Goal: Download file/media

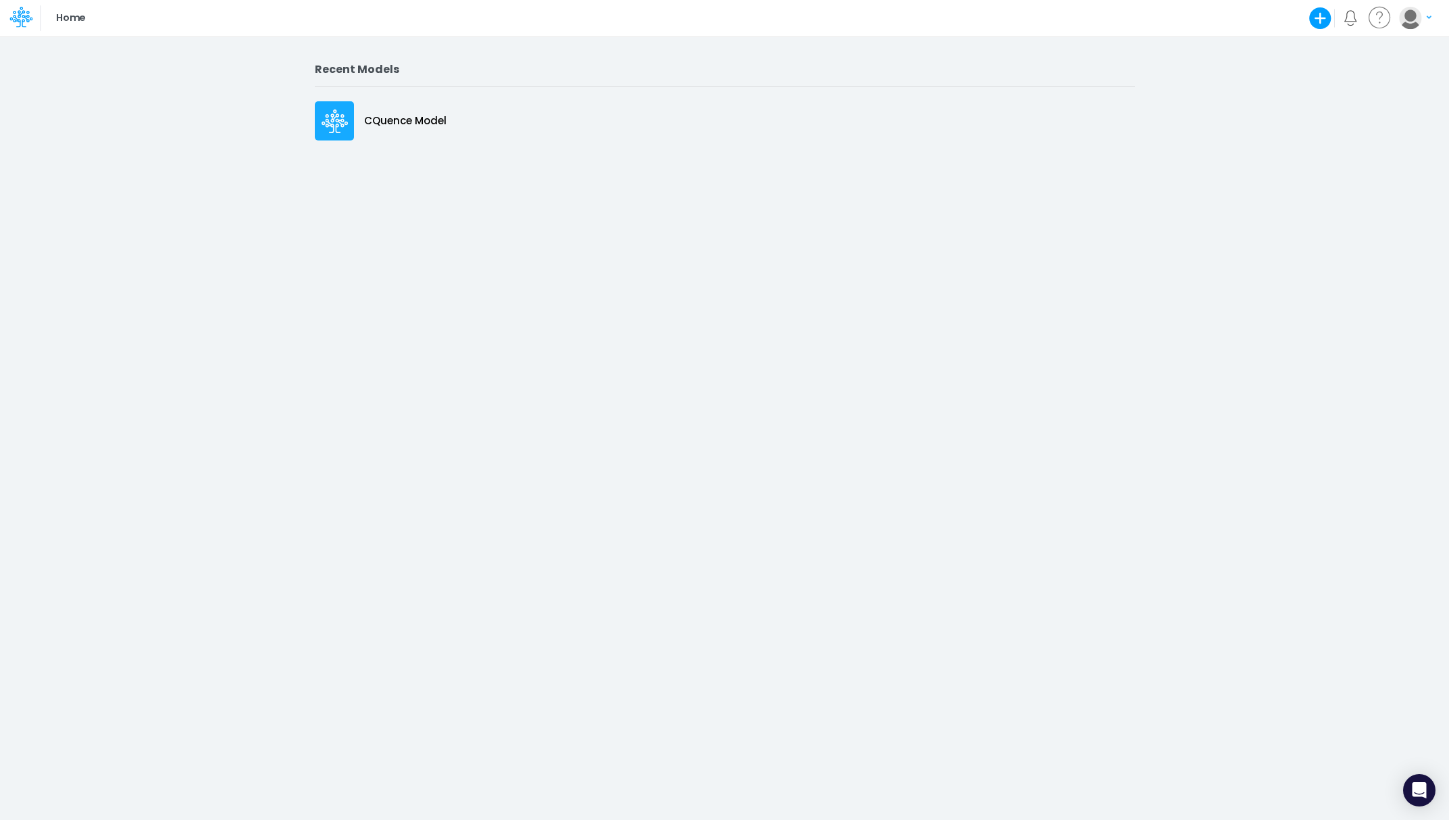
click at [340, 117] on icon at bounding box center [334, 121] width 27 height 24
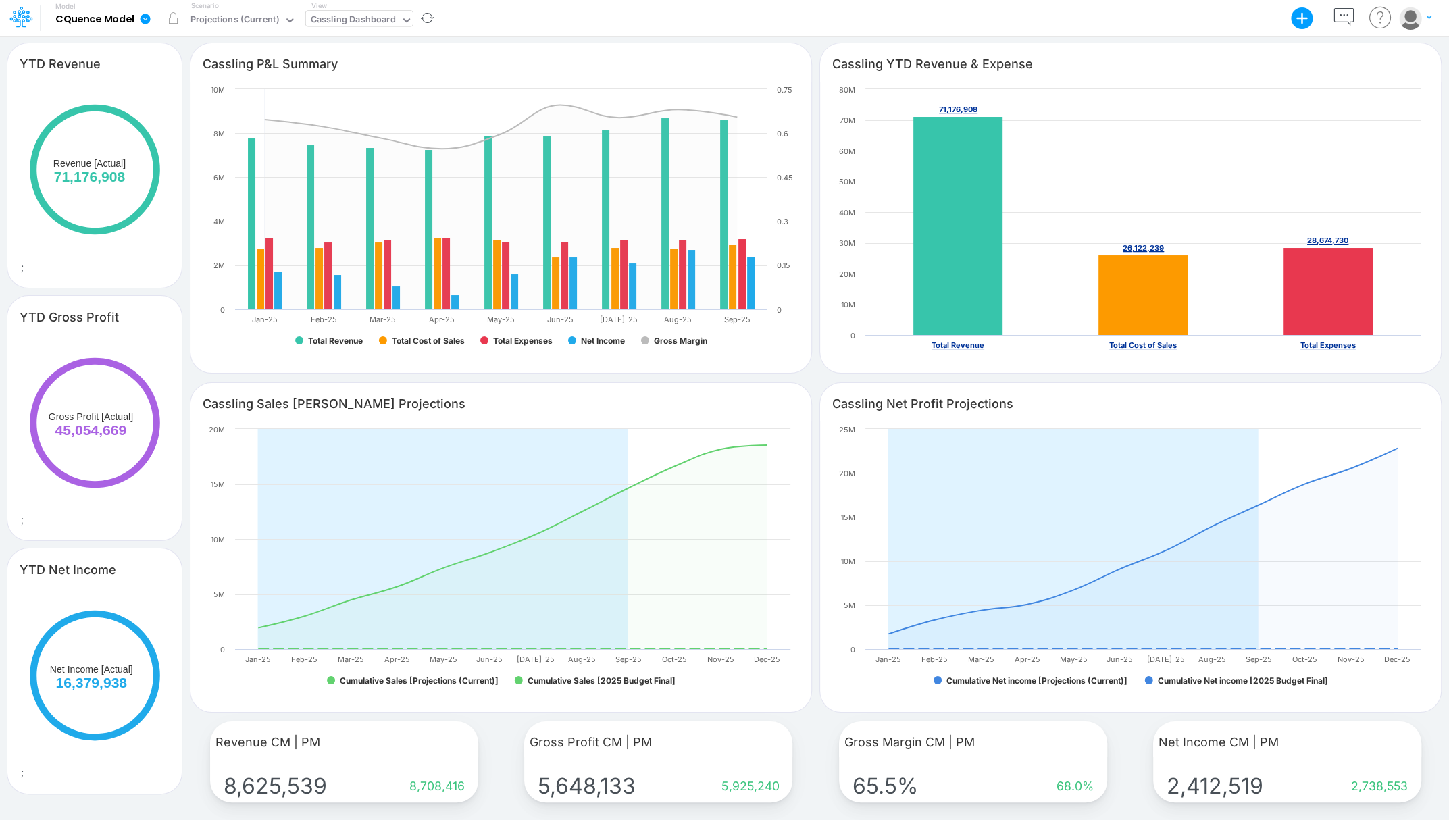
click at [400, 15] on icon at bounding box center [406, 20] width 12 height 12
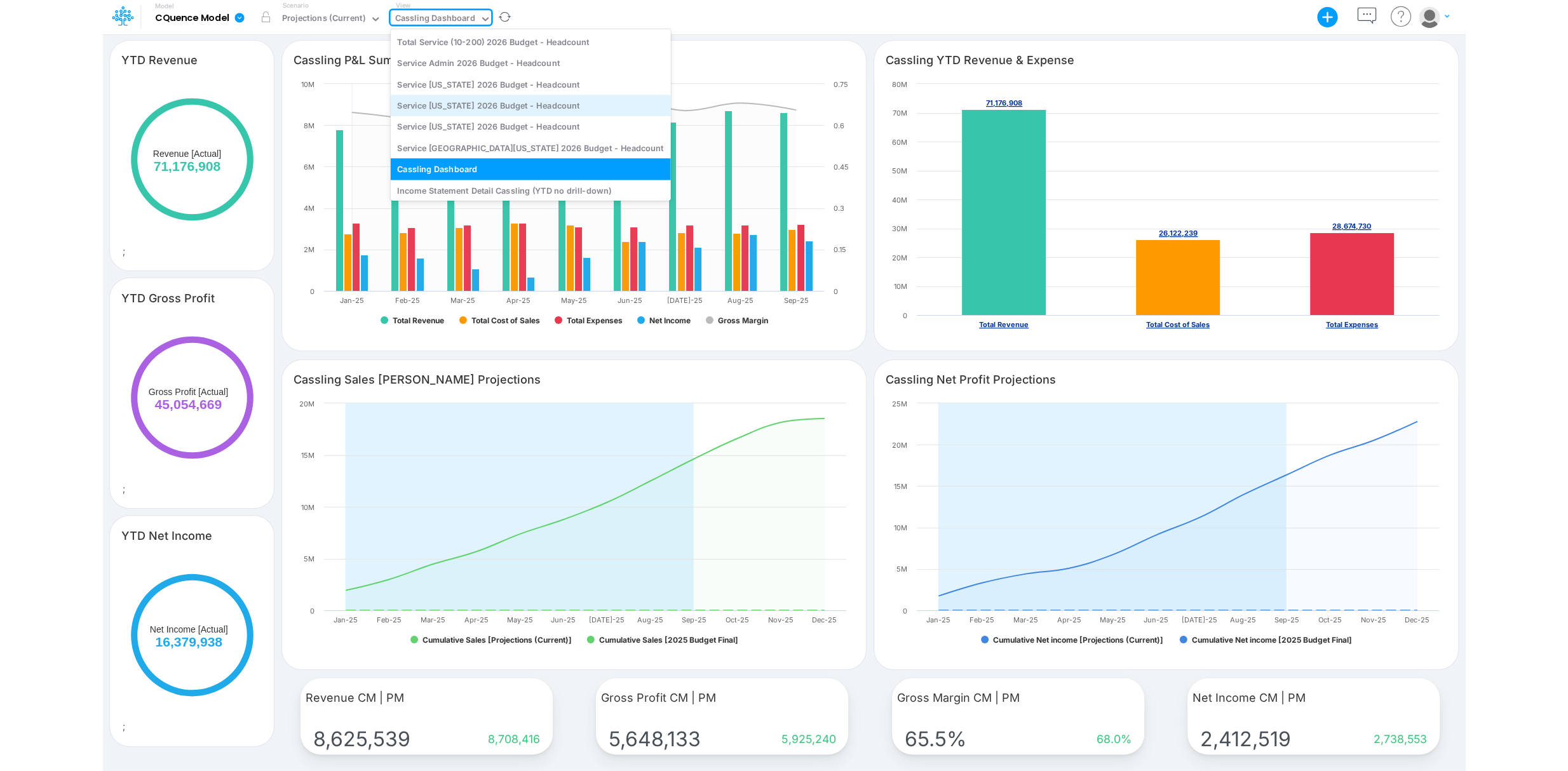
scroll to position [197, 0]
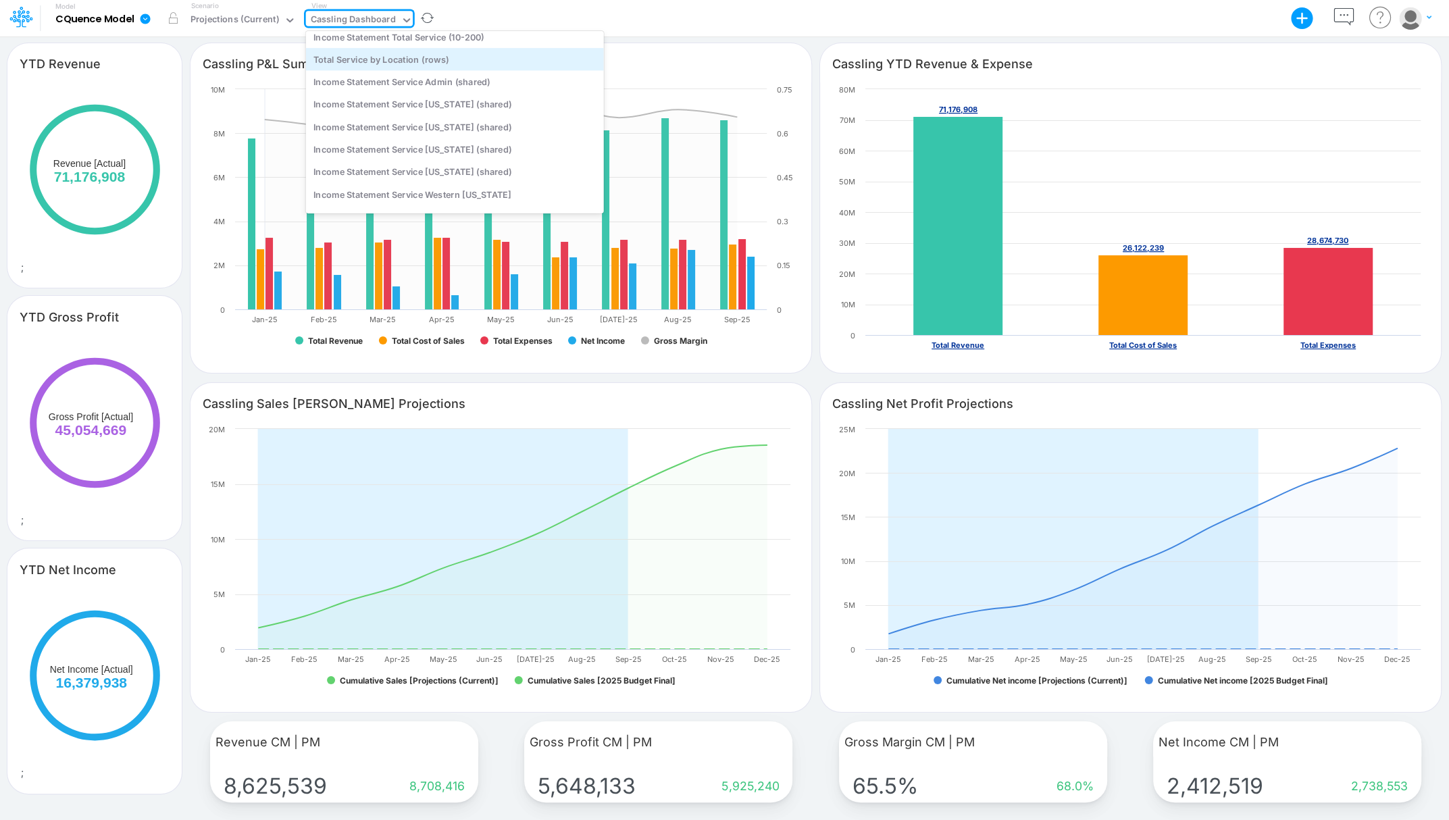
click at [443, 61] on div "Total Service by Location (rows)" at bounding box center [455, 59] width 298 height 22
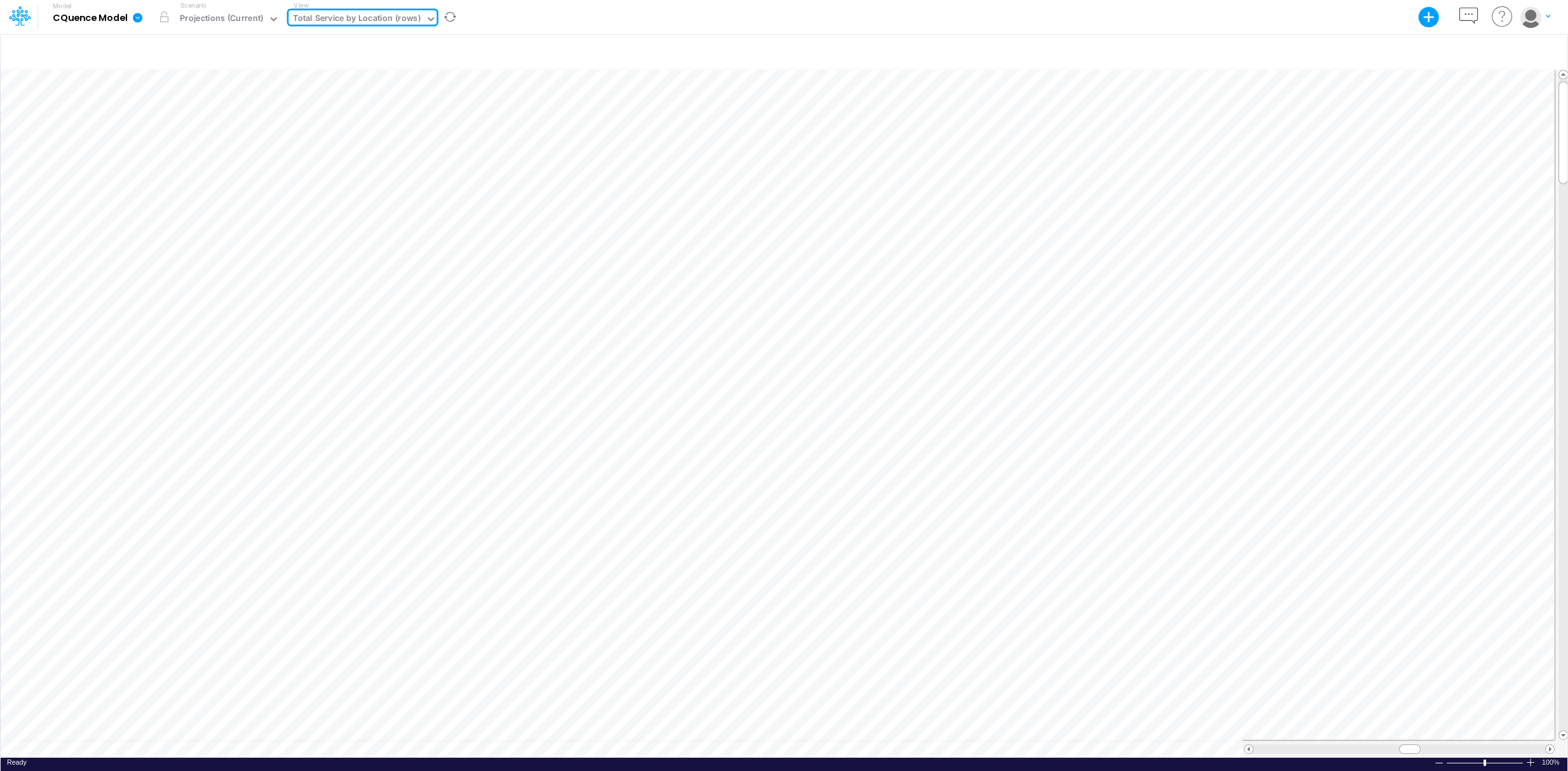
click at [136, 16] on icon at bounding box center [137, 18] width 9 height 9
click at [165, 48] on button "Export" at bounding box center [201, 52] width 136 height 21
click at [296, 53] on button "Excel" at bounding box center [338, 58] width 136 height 20
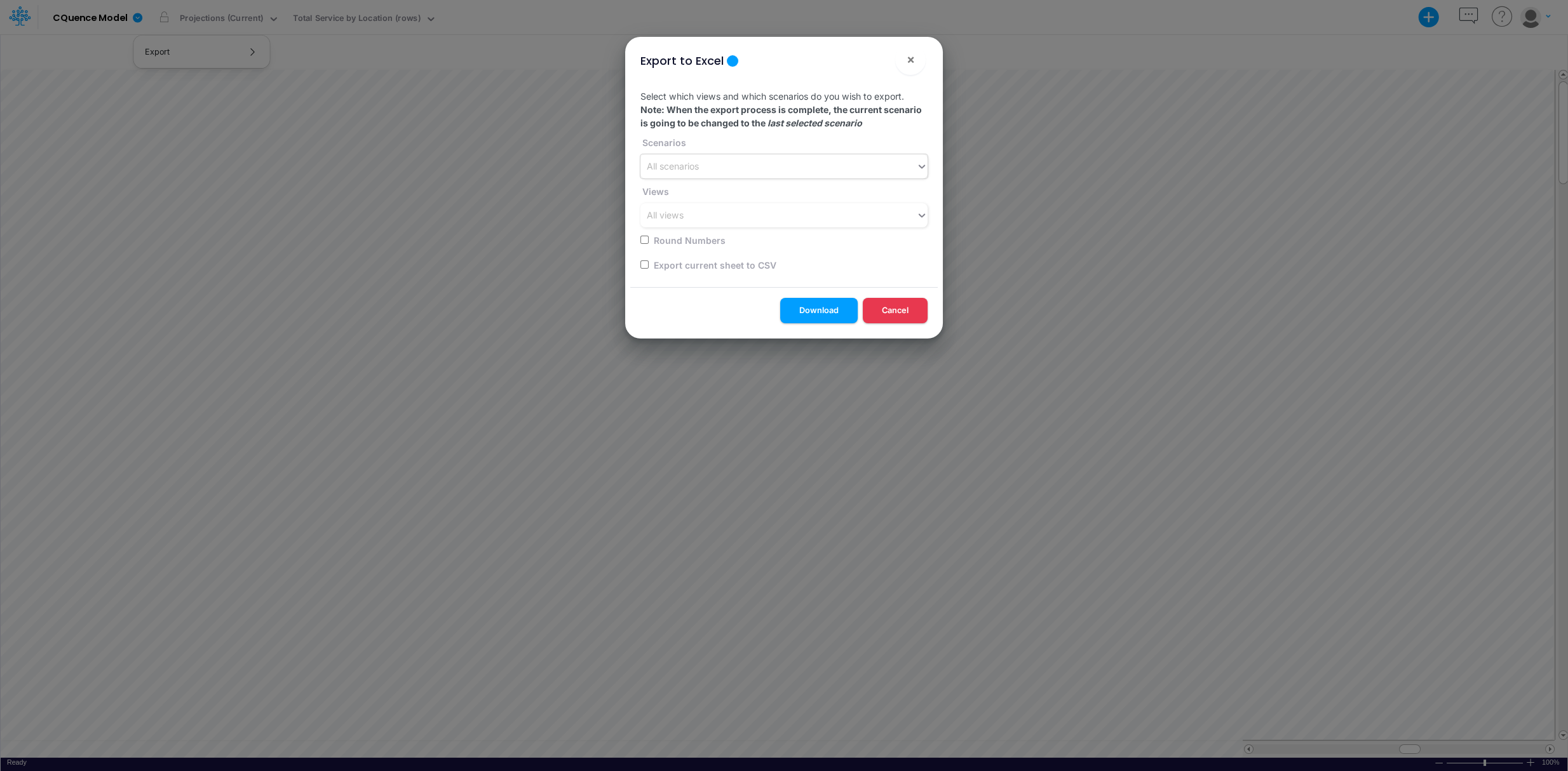
click at [924, 163] on icon at bounding box center [922, 166] width 11 height 13
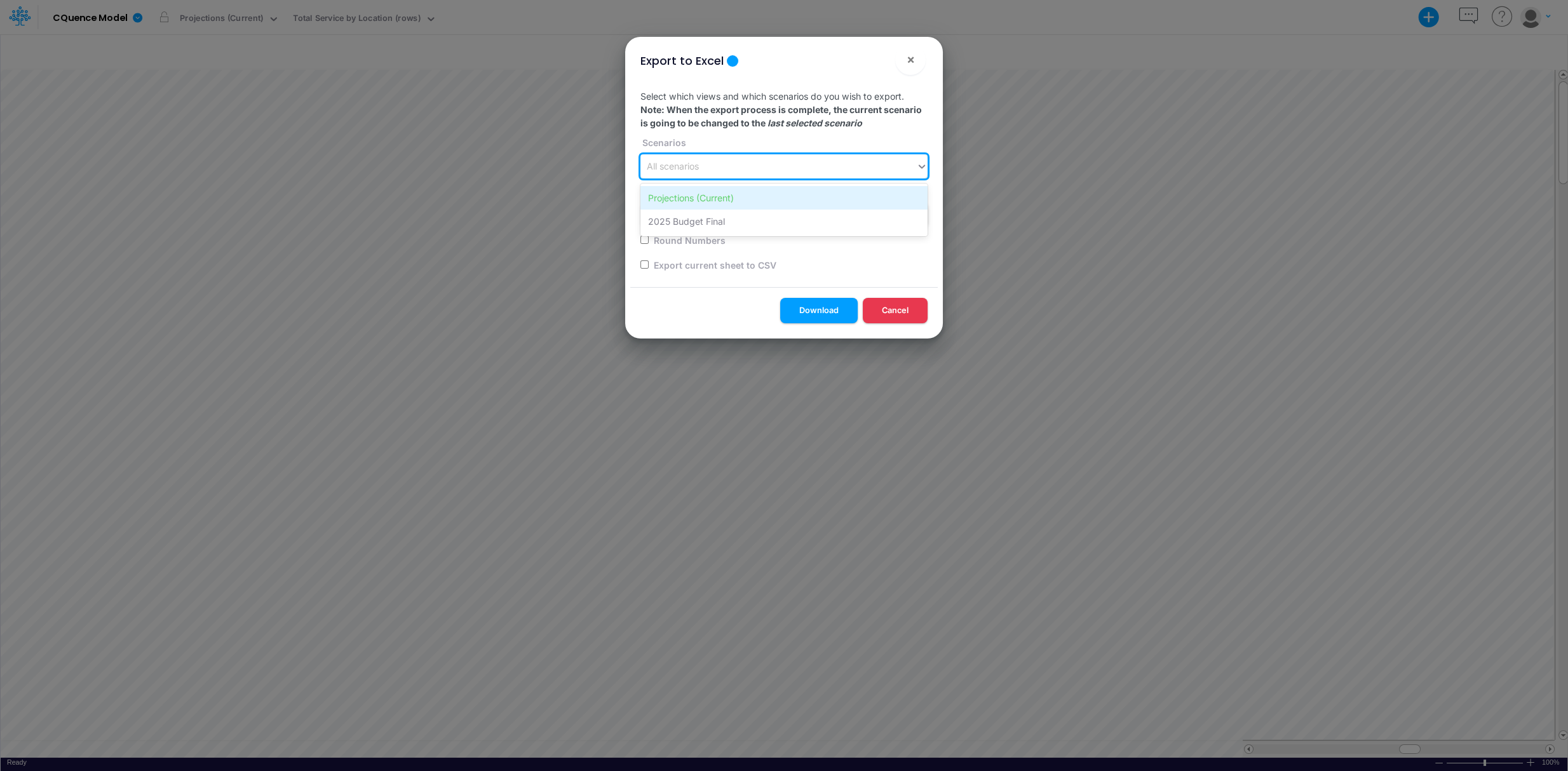
click at [705, 195] on div "Projections (Current)" at bounding box center [784, 197] width 287 height 24
click at [923, 214] on icon at bounding box center [922, 215] width 11 height 13
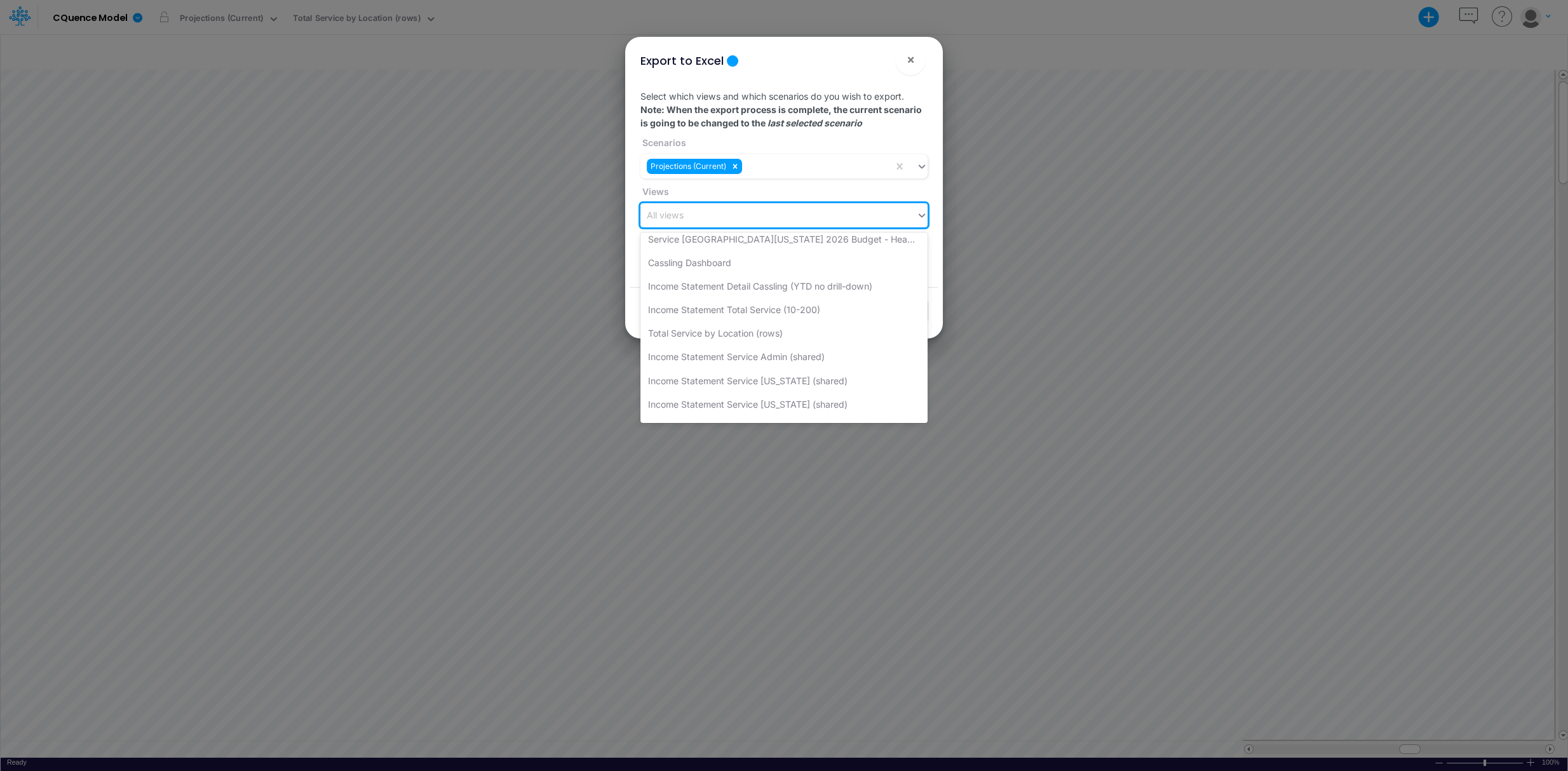
scroll to position [132, 0]
click at [770, 330] on div "Total Service by Location (rows)" at bounding box center [784, 327] width 287 height 24
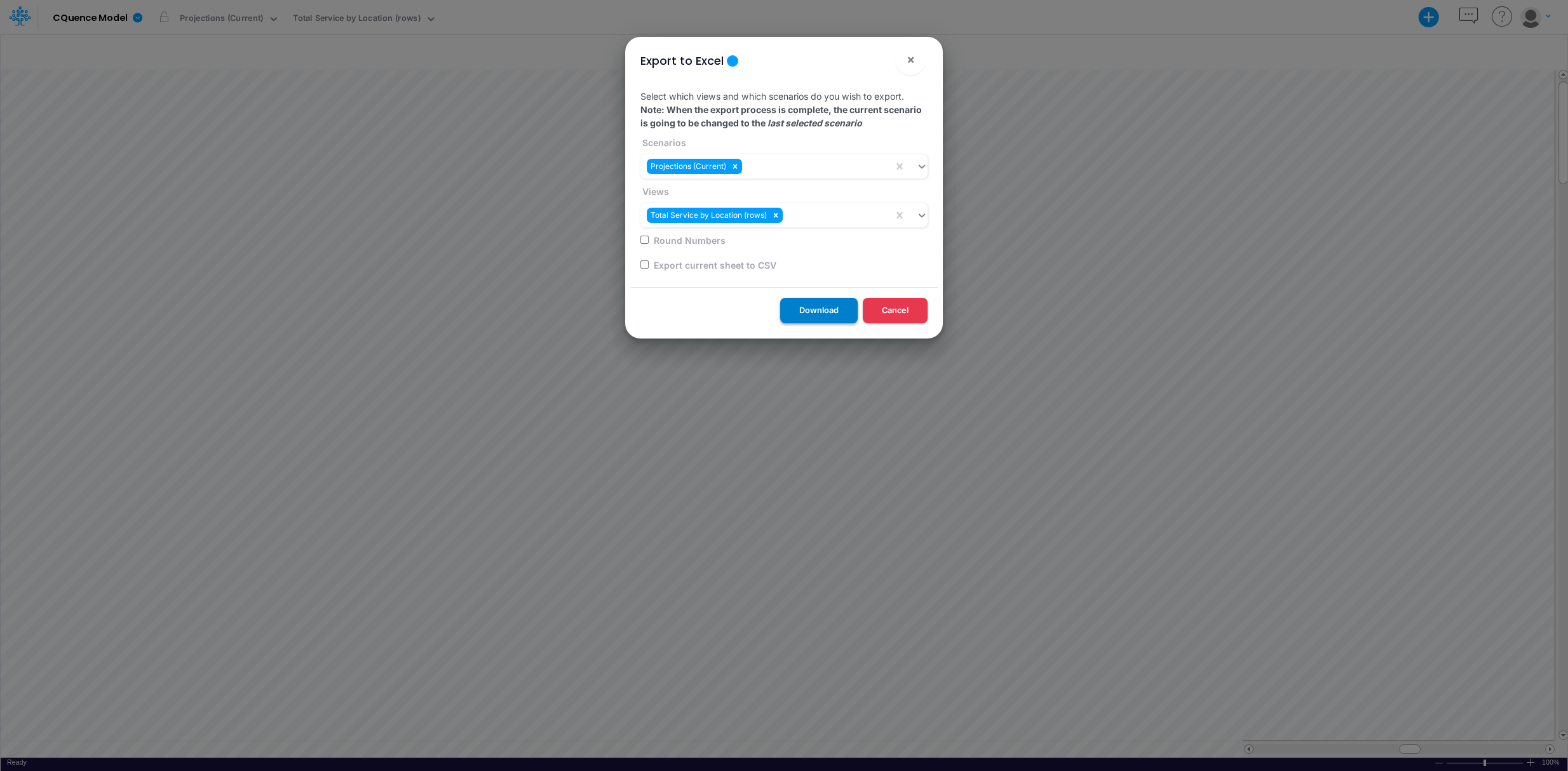
click at [820, 308] on button "Download" at bounding box center [818, 310] width 77 height 24
